Goal: Transaction & Acquisition: Obtain resource

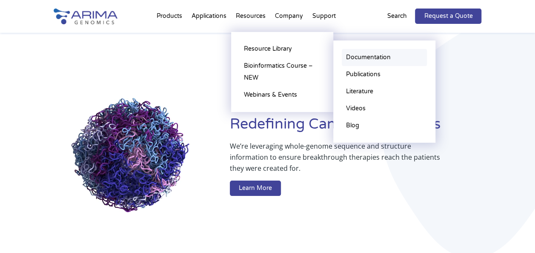
click at [365, 57] on link "Documentation" at bounding box center [384, 57] width 85 height 17
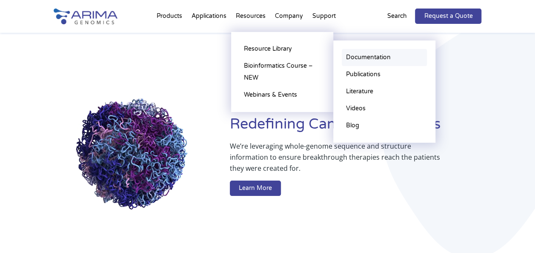
click at [378, 57] on link "Documentation" at bounding box center [384, 57] width 85 height 17
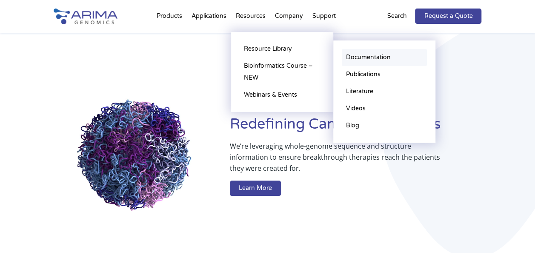
click at [355, 56] on link "Documentation" at bounding box center [384, 57] width 85 height 17
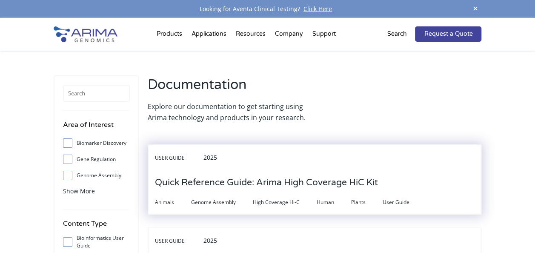
click at [336, 167] on div "User Guide 2025" at bounding box center [314, 161] width 319 height 18
click at [325, 173] on h3 "Quick Reference Guide: Arima High Coverage HiC Kit" at bounding box center [266, 182] width 223 height 26
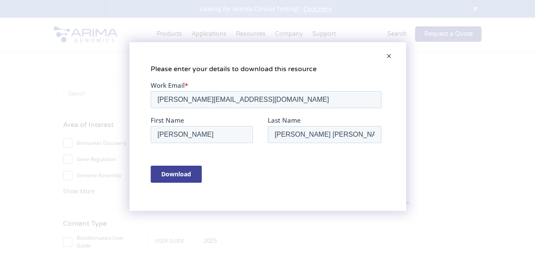
click at [176, 170] on input "Download" at bounding box center [175, 173] width 51 height 17
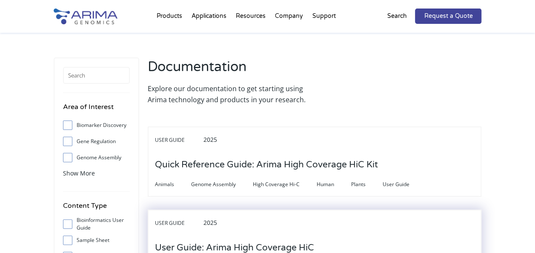
click at [289, 233] on div "User Guide 2025" at bounding box center [314, 226] width 319 height 18
click at [281, 243] on h3 "User Guide: Arima High Coverage HiC" at bounding box center [234, 248] width 159 height 26
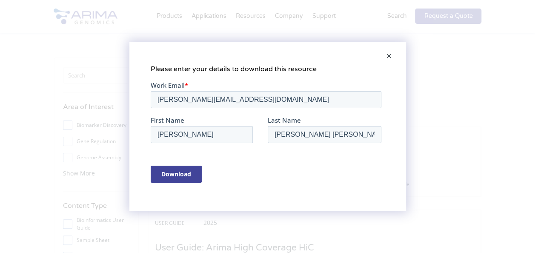
click at [172, 178] on input "Download" at bounding box center [175, 173] width 51 height 17
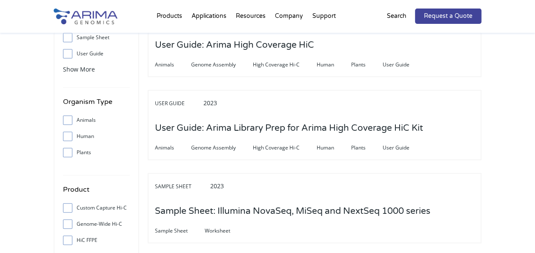
scroll to position [237, 0]
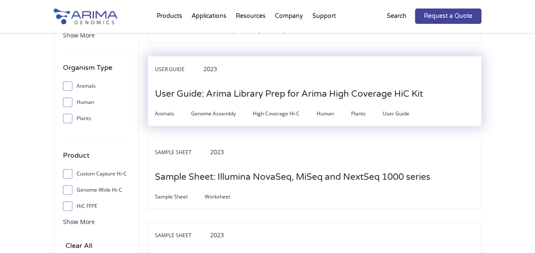
click at [300, 89] on h3 "User Guide: Arima Library Prep for Arima High Coverage HiC Kit" at bounding box center [289, 94] width 268 height 26
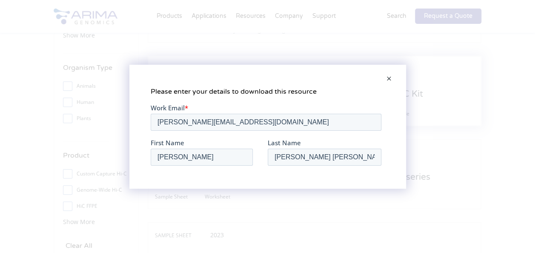
scroll to position [0, 0]
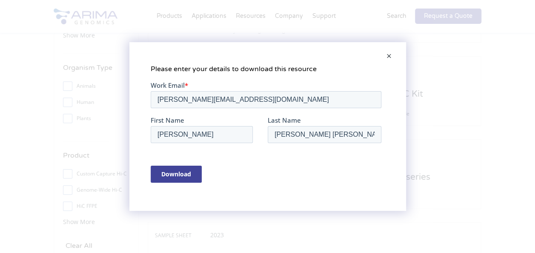
click at [177, 170] on input "Download" at bounding box center [175, 173] width 51 height 17
